Goal: Task Accomplishment & Management: Use online tool/utility

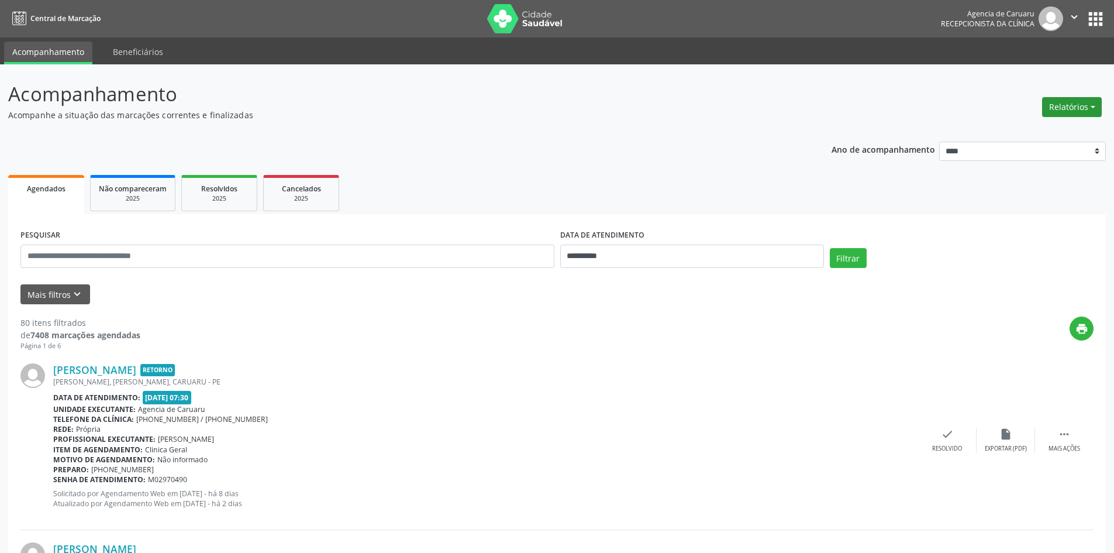
click at [1055, 112] on button "Relatórios" at bounding box center [1072, 107] width 60 height 20
click at [1022, 131] on link "Agendamentos" at bounding box center [1040, 132] width 126 height 16
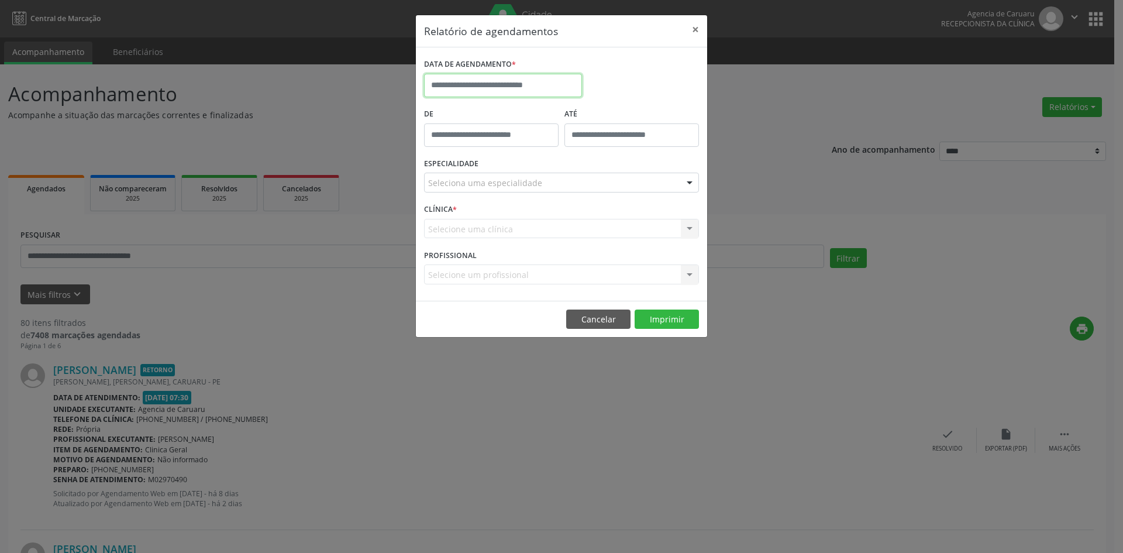
click at [555, 81] on input "text" at bounding box center [503, 85] width 158 height 23
click at [488, 187] on span "14" at bounding box center [488, 193] width 23 height 23
type input "**********"
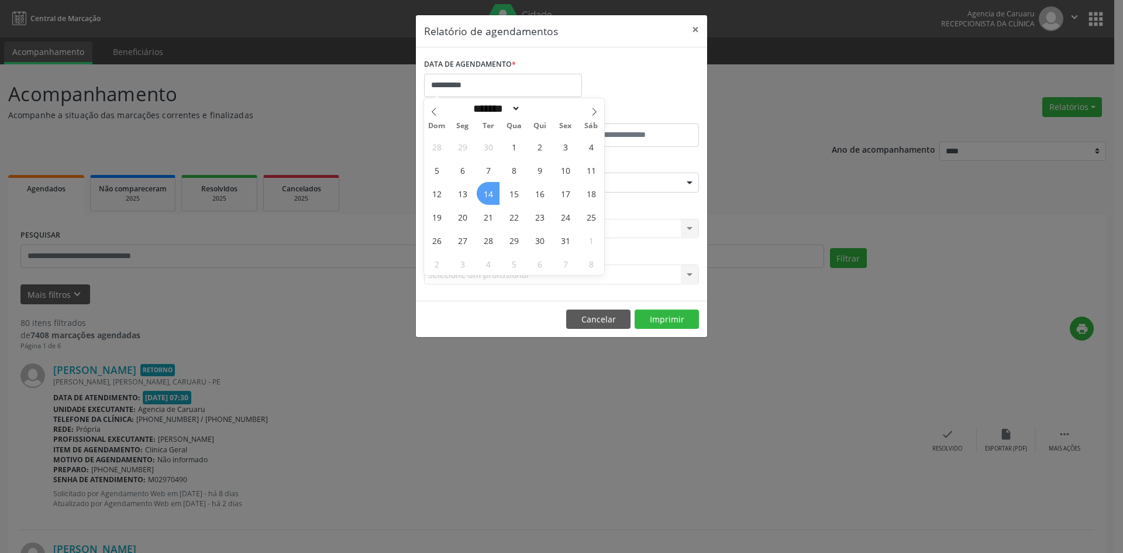
click at [488, 187] on span "14" at bounding box center [488, 193] width 23 height 23
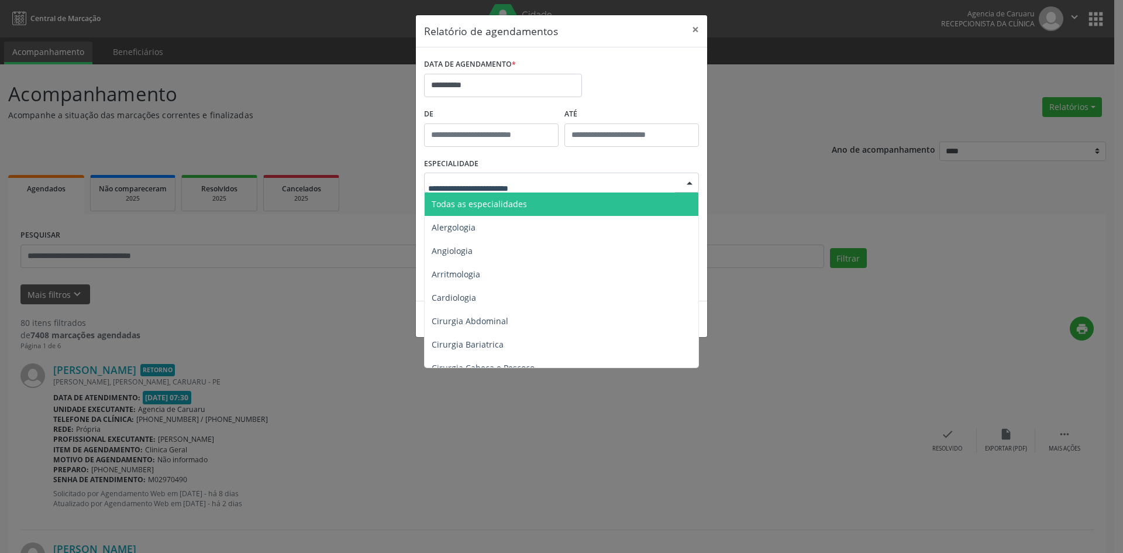
click at [574, 185] on div at bounding box center [561, 182] width 275 height 20
click at [563, 202] on span "Todas as especialidades" at bounding box center [562, 203] width 275 height 23
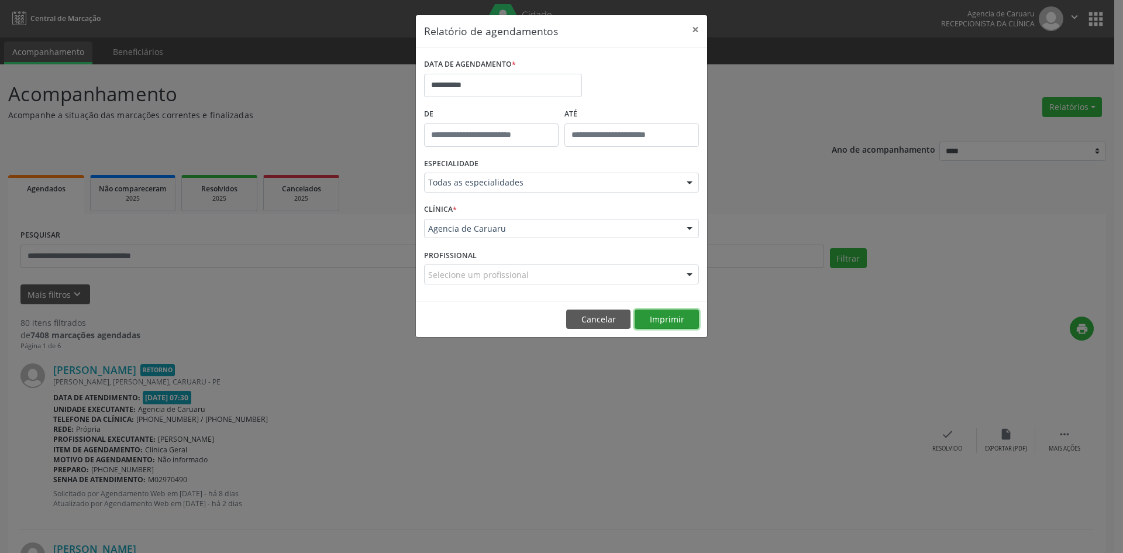
click at [649, 319] on button "Imprimir" at bounding box center [666, 319] width 64 height 20
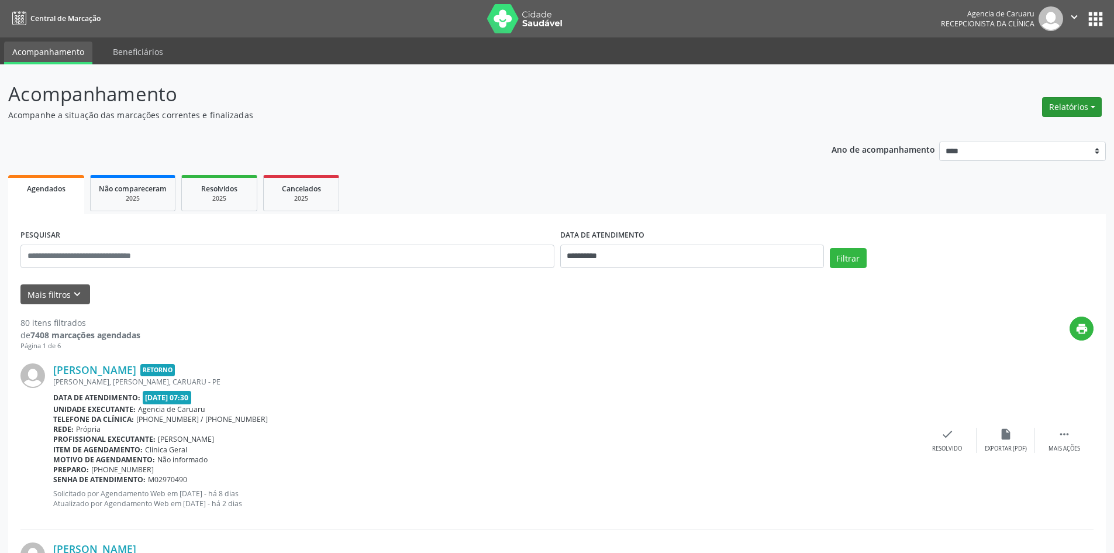
click at [1055, 109] on button "Relatórios" at bounding box center [1072, 107] width 60 height 20
click at [1020, 136] on link "Agendamentos" at bounding box center [1040, 132] width 126 height 16
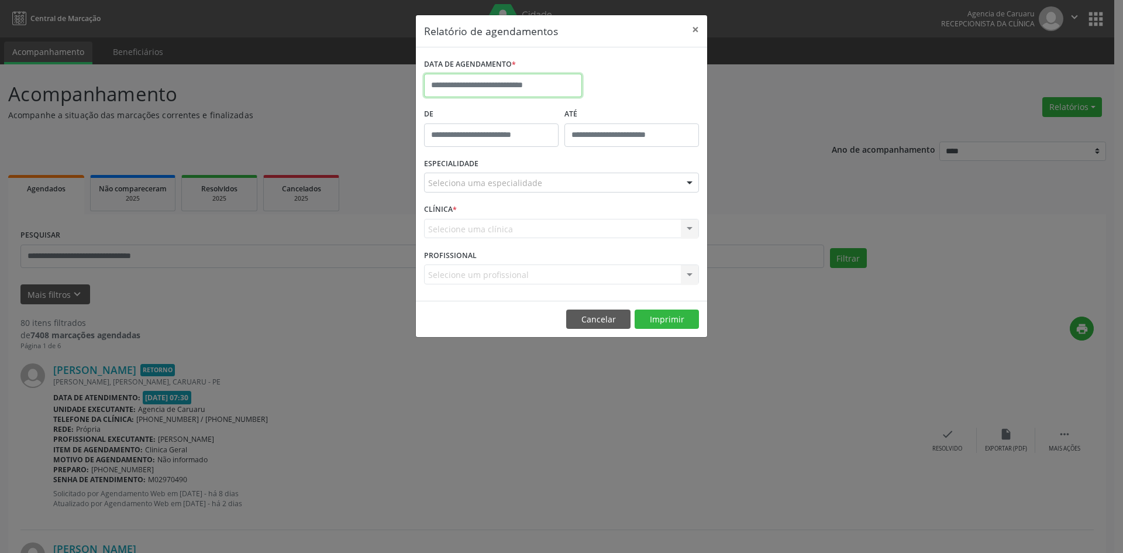
click at [538, 85] on input "text" at bounding box center [503, 85] width 158 height 23
click at [514, 188] on span "15" at bounding box center [513, 193] width 23 height 23
type input "**********"
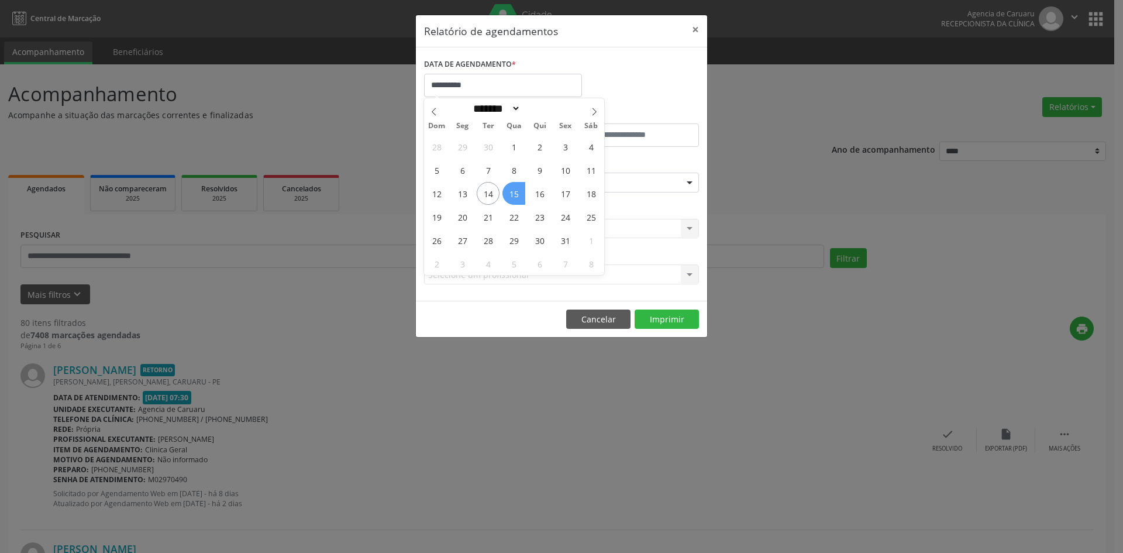
click at [514, 188] on span "15" at bounding box center [513, 193] width 23 height 23
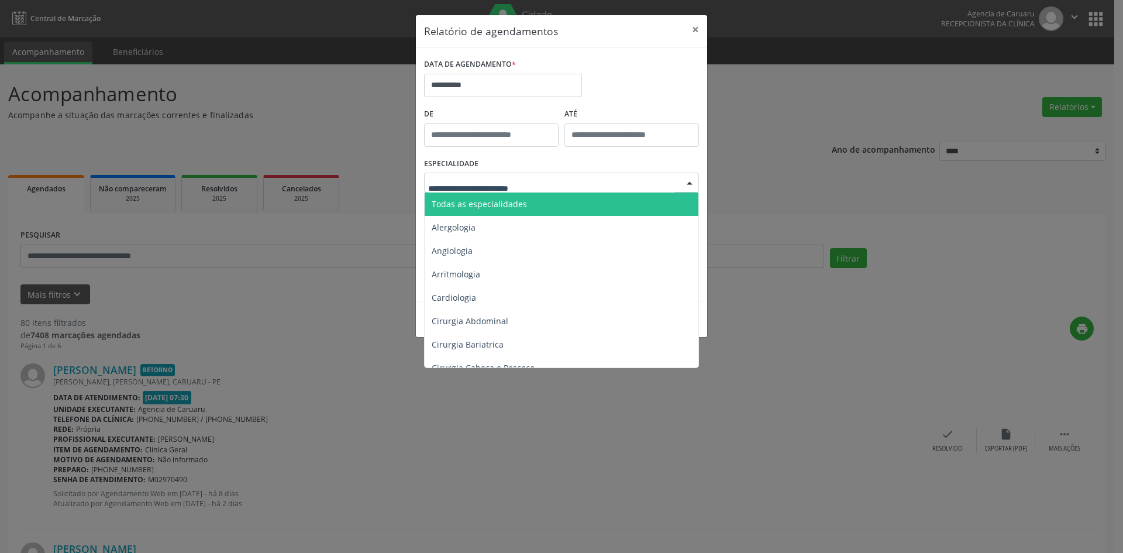
click at [503, 207] on span "Todas as especialidades" at bounding box center [479, 203] width 95 height 11
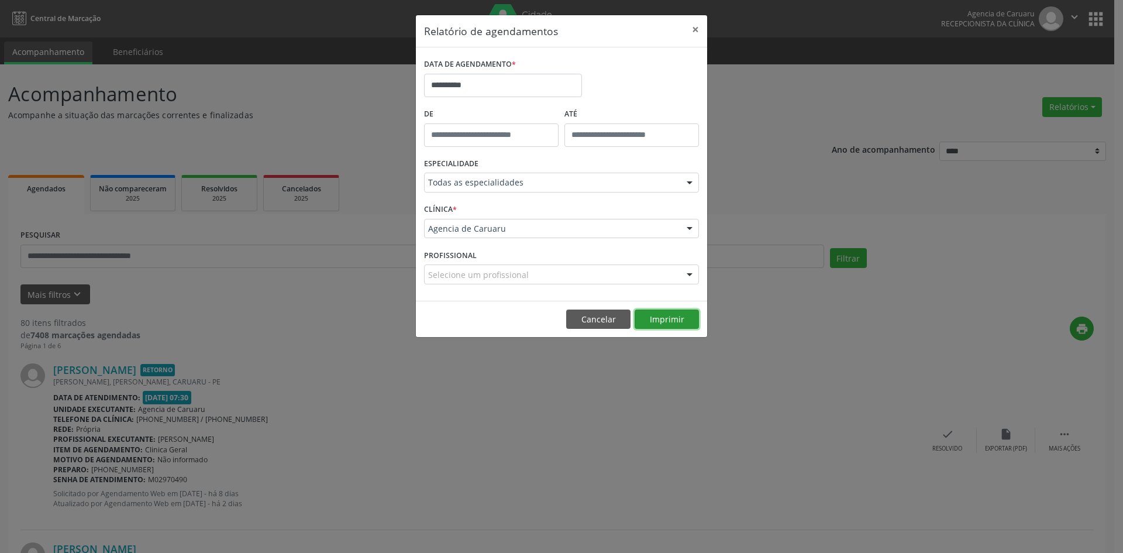
click at [649, 321] on button "Imprimir" at bounding box center [666, 319] width 64 height 20
click at [589, 315] on button "Cancelar" at bounding box center [598, 319] width 64 height 20
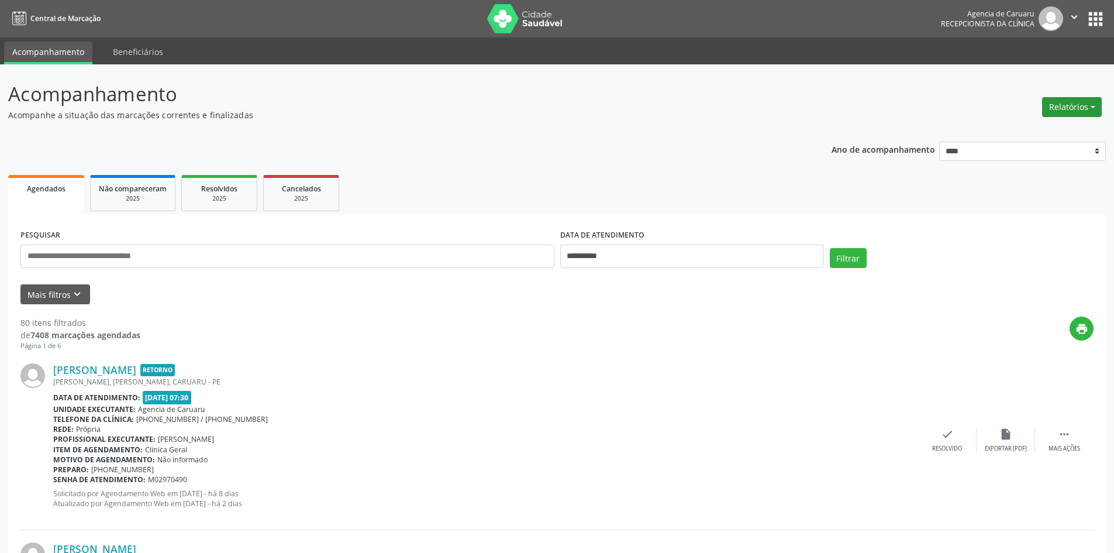
click at [1047, 113] on button "Relatórios" at bounding box center [1072, 107] width 60 height 20
click at [1016, 137] on link "Agendamentos" at bounding box center [1040, 132] width 126 height 16
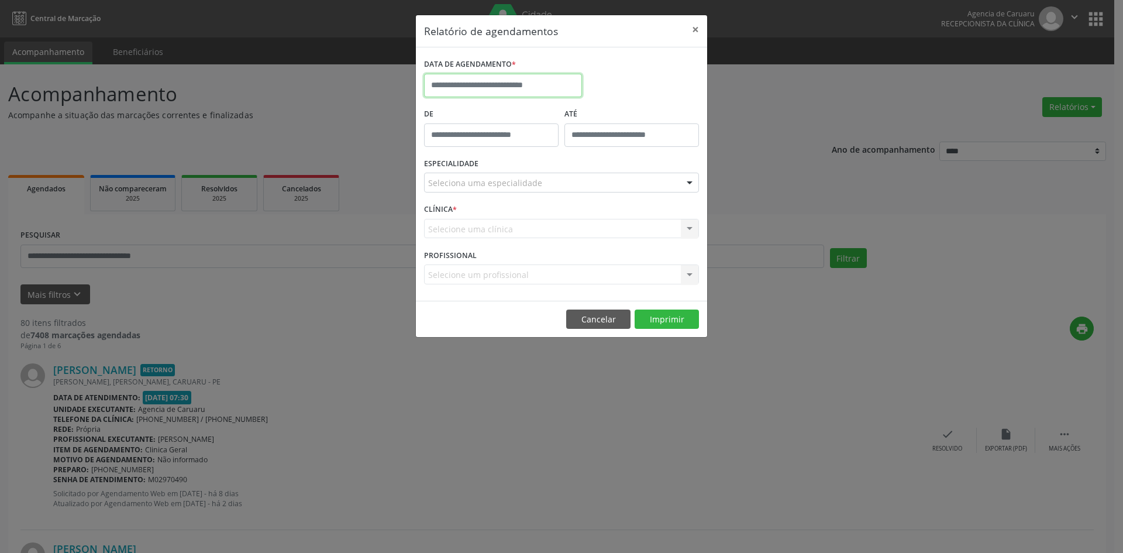
click at [553, 92] on input "text" at bounding box center [503, 85] width 158 height 23
click at [510, 195] on span "15" at bounding box center [513, 193] width 23 height 23
type input "**********"
click at [510, 191] on div "Seleciona uma especialidade" at bounding box center [561, 182] width 275 height 20
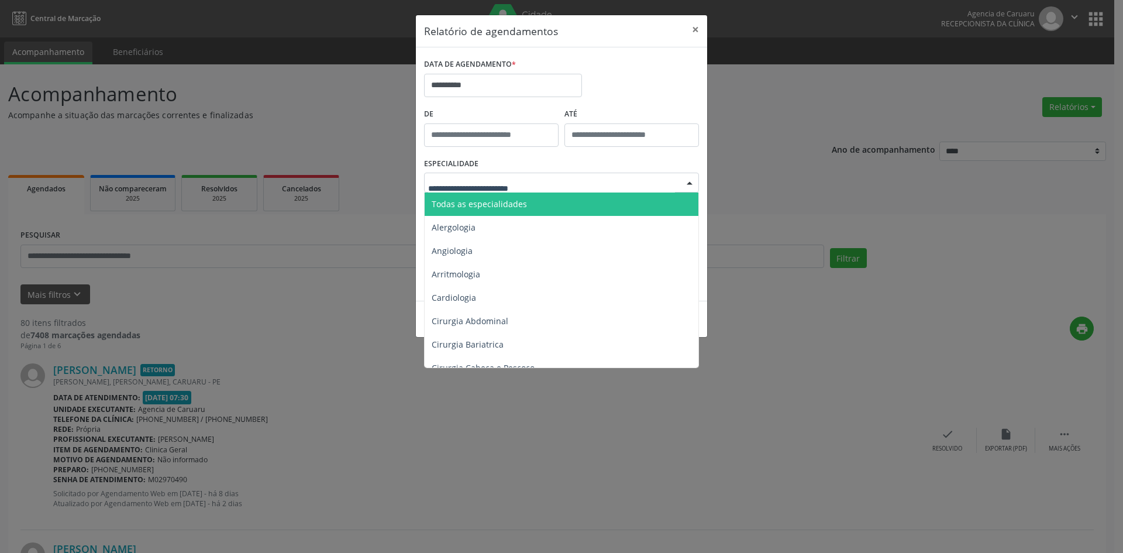
click at [508, 197] on span "Todas as especialidades" at bounding box center [562, 203] width 275 height 23
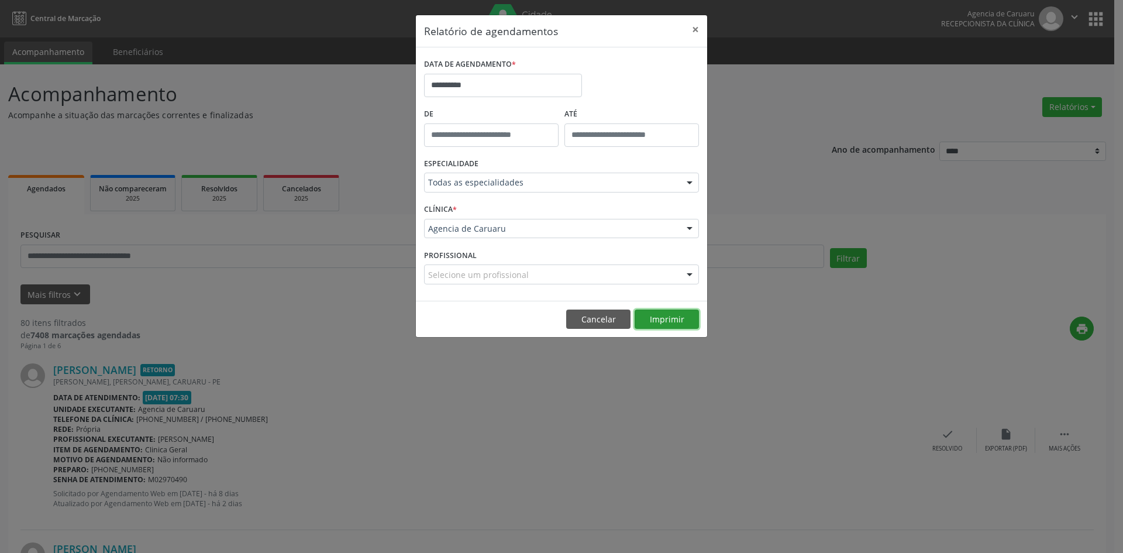
click at [658, 320] on button "Imprimir" at bounding box center [666, 319] width 64 height 20
click at [582, 318] on button "Cancelar" at bounding box center [598, 319] width 64 height 20
